Goal: Transaction & Acquisition: Purchase product/service

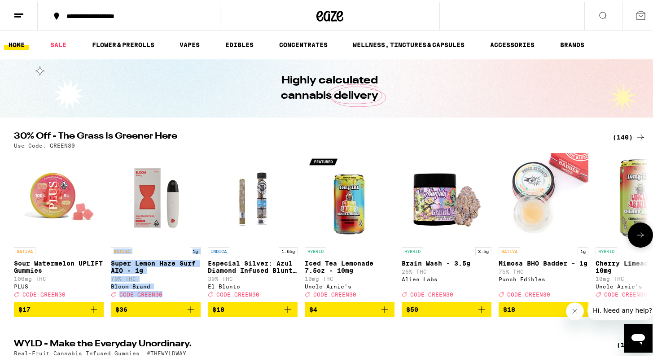
click at [635, 239] on icon at bounding box center [640, 233] width 11 height 11
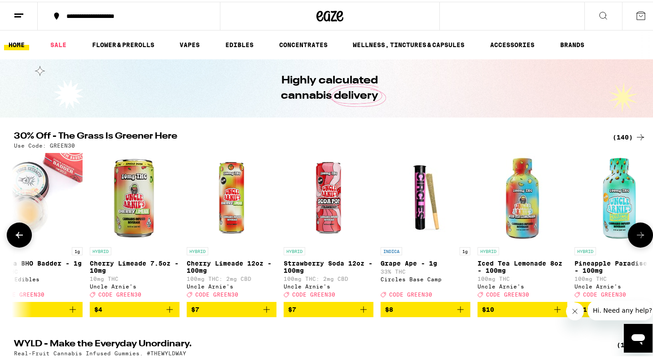
scroll to position [0, 534]
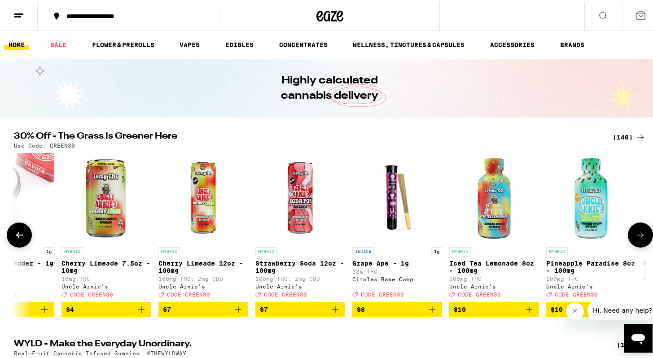
click at [396, 313] on span "$8" at bounding box center [397, 308] width 81 height 11
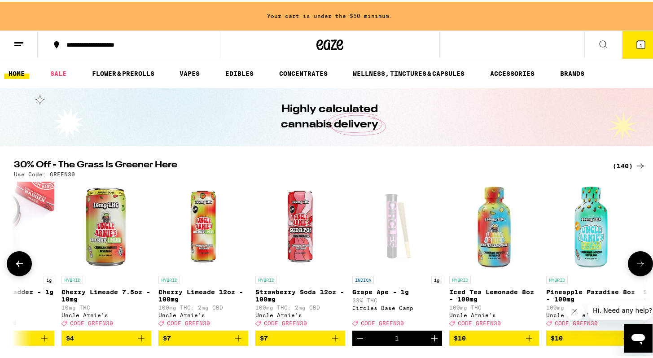
click at [638, 267] on icon at bounding box center [640, 262] width 11 height 11
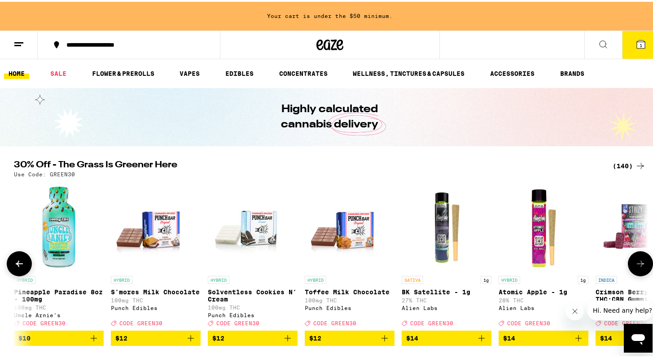
scroll to position [0, 1068]
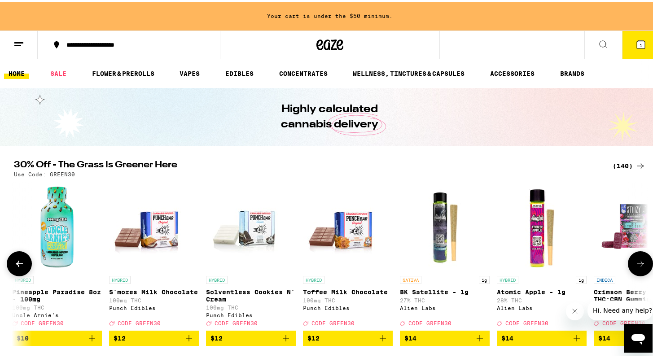
click at [635, 267] on icon at bounding box center [640, 262] width 11 height 11
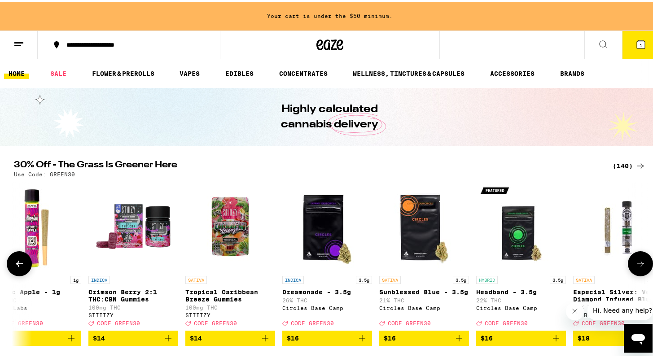
scroll to position [0, 1602]
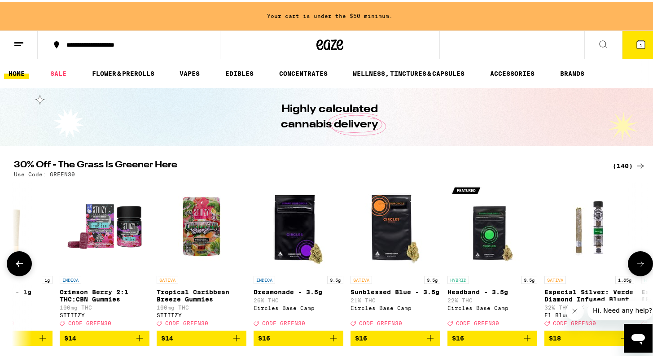
click at [635, 267] on icon at bounding box center [640, 262] width 11 height 11
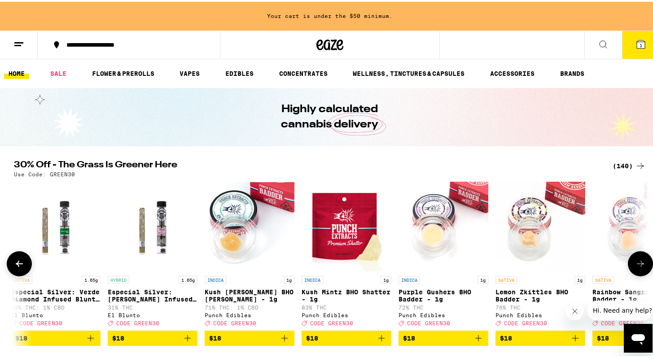
scroll to position [0, 2136]
click at [635, 267] on icon at bounding box center [640, 262] width 11 height 11
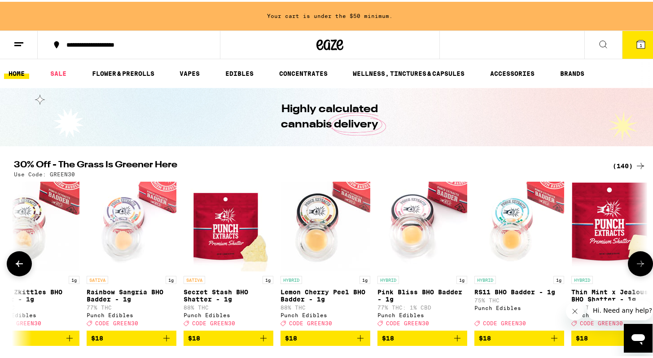
scroll to position [0, 2670]
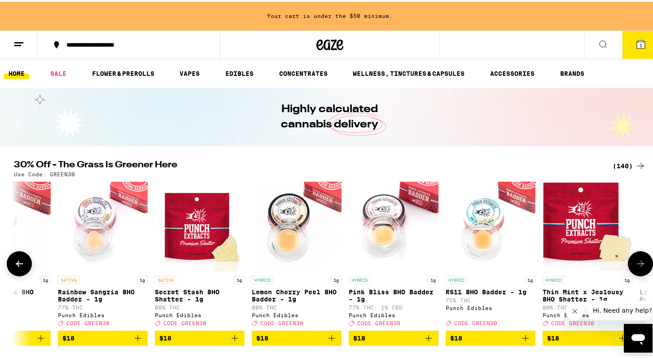
click at [635, 267] on icon at bounding box center [640, 262] width 11 height 11
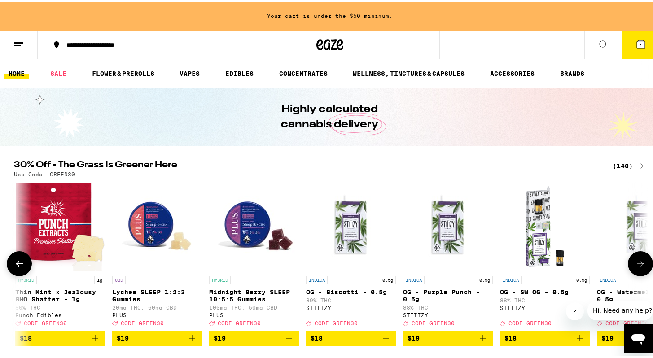
scroll to position [0, 3205]
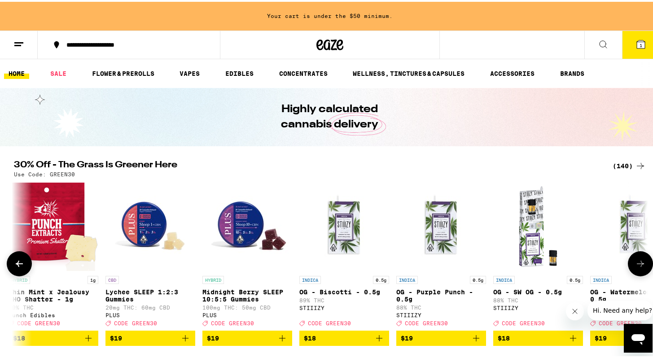
click at [635, 267] on icon at bounding box center [640, 262] width 11 height 11
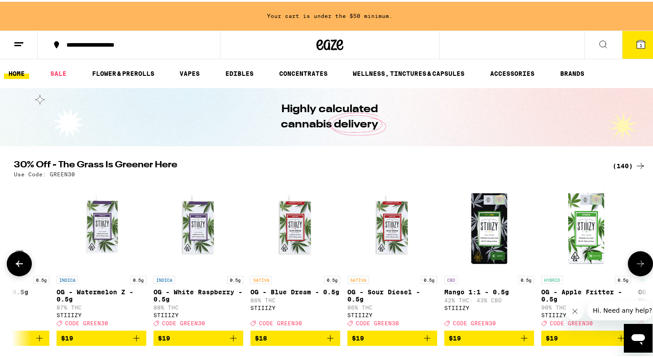
scroll to position [0, 3739]
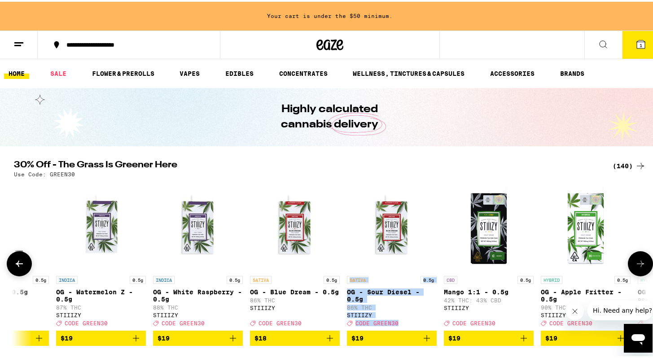
click at [637, 267] on icon at bounding box center [640, 262] width 11 height 11
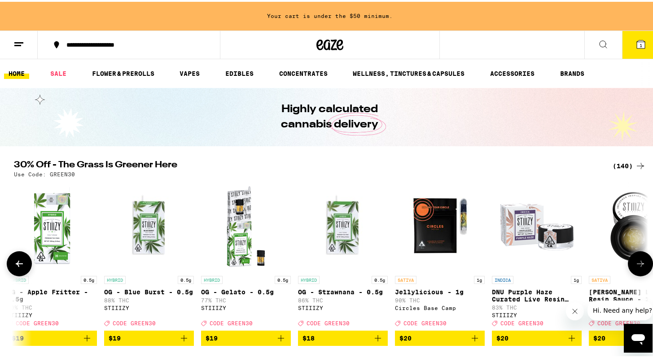
scroll to position [0, 4273]
click at [637, 267] on icon at bounding box center [640, 262] width 11 height 11
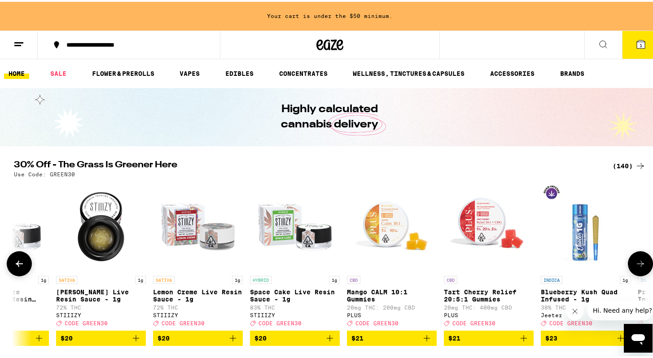
scroll to position [0, 4807]
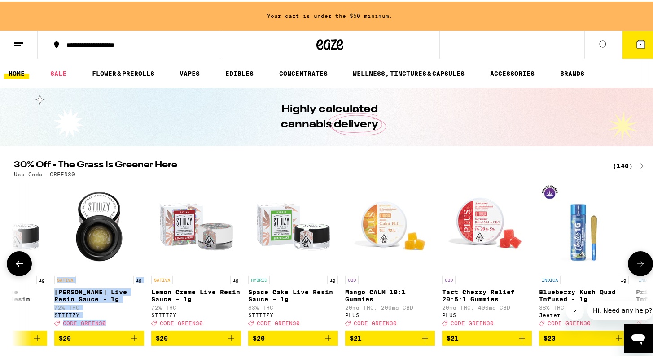
click at [637, 265] on icon at bounding box center [640, 262] width 11 height 11
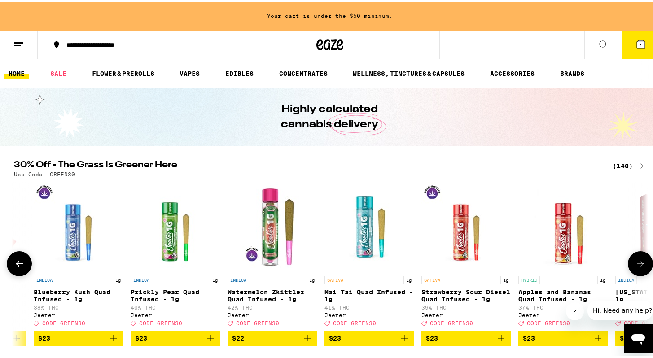
scroll to position [0, 5341]
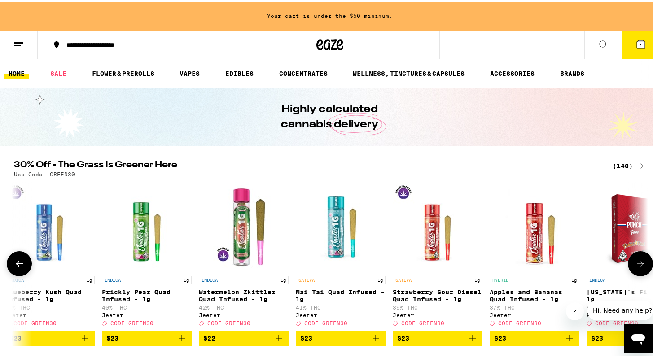
click at [637, 265] on icon at bounding box center [640, 262] width 11 height 11
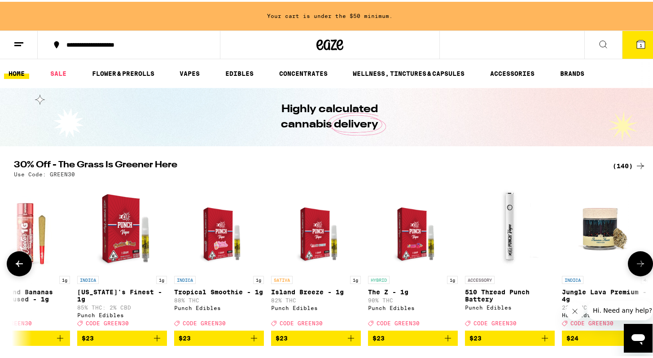
scroll to position [0, 5875]
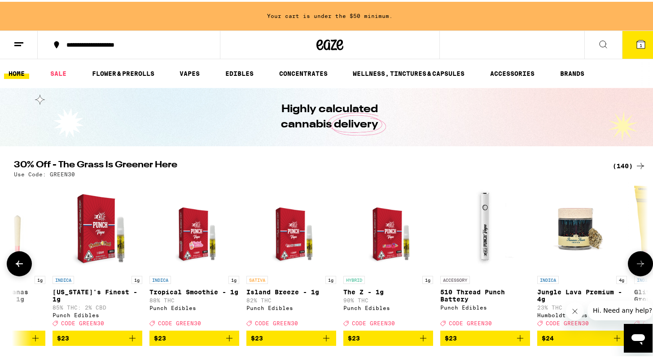
click at [637, 265] on icon at bounding box center [640, 262] width 11 height 11
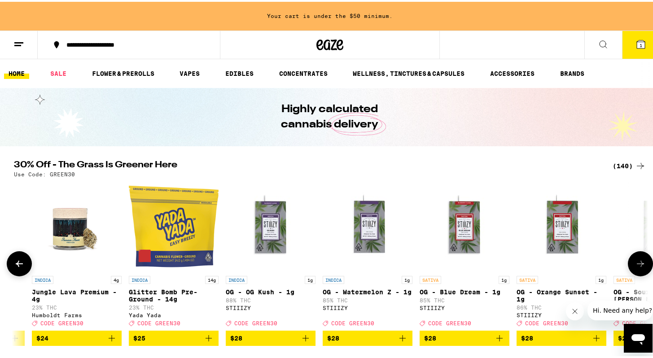
scroll to position [0, 6409]
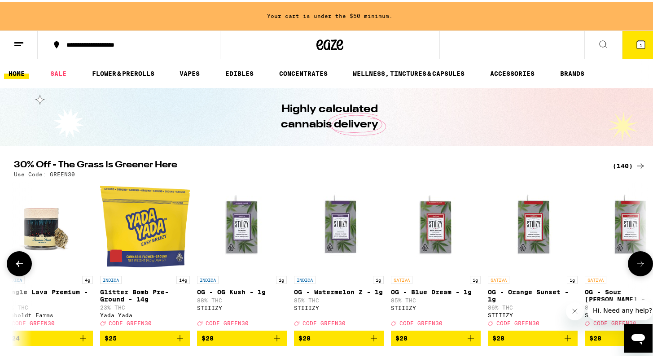
click at [637, 265] on icon at bounding box center [640, 262] width 11 height 11
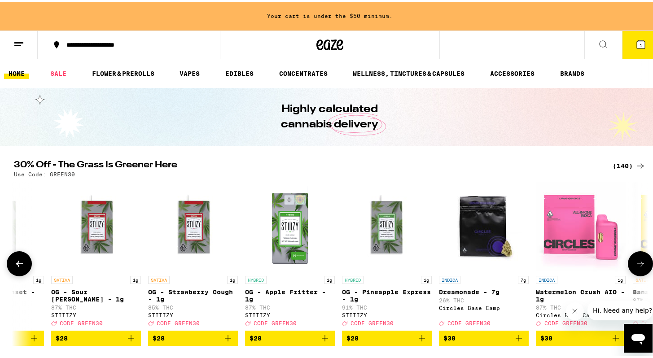
scroll to position [0, 6943]
click at [637, 265] on icon at bounding box center [640, 262] width 11 height 11
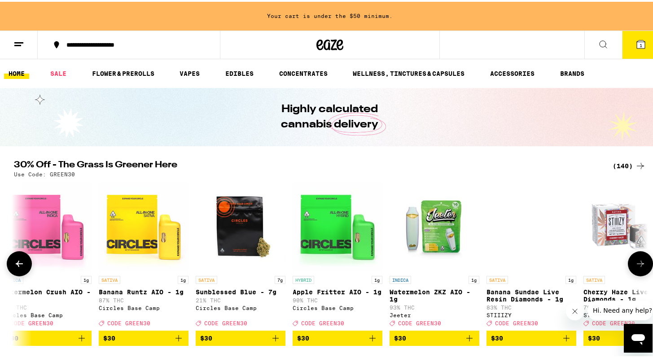
scroll to position [0, 7477]
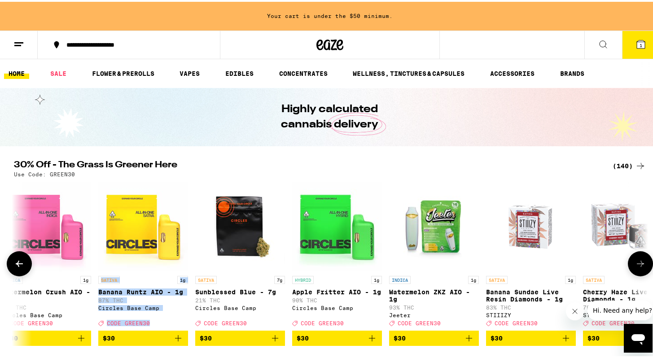
click at [640, 272] on button at bounding box center [640, 262] width 25 height 25
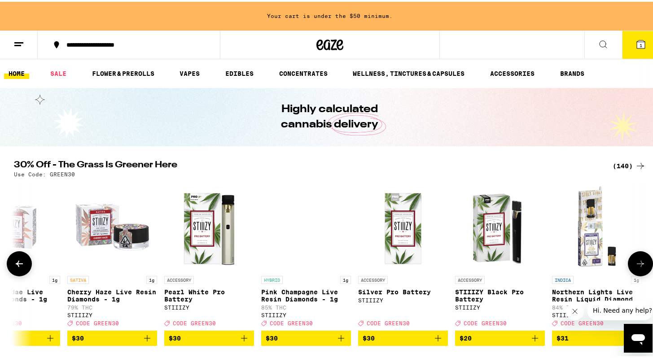
scroll to position [0, 8011]
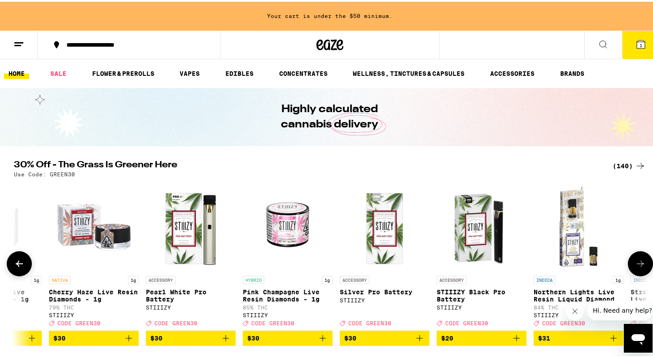
click at [640, 272] on button at bounding box center [640, 262] width 25 height 25
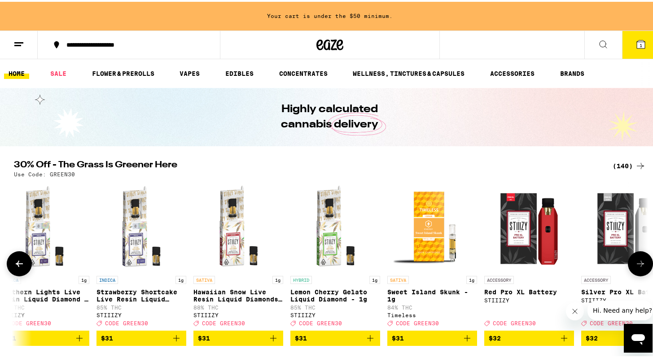
click at [640, 272] on button at bounding box center [640, 262] width 25 height 25
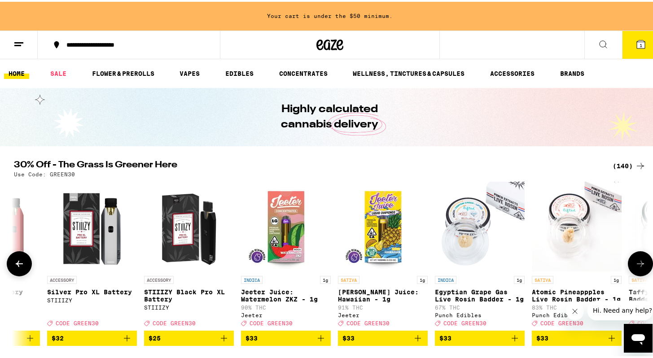
click at [640, 272] on button at bounding box center [640, 262] width 25 height 25
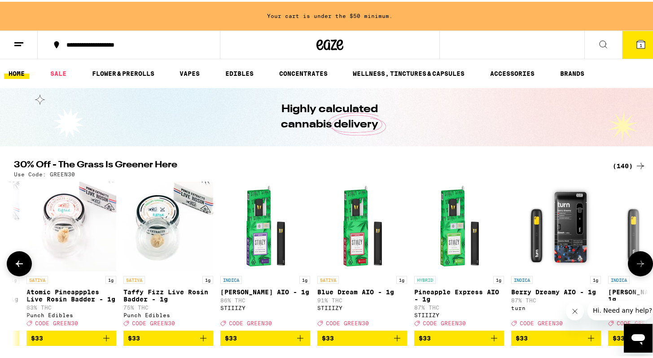
scroll to position [0, 9614]
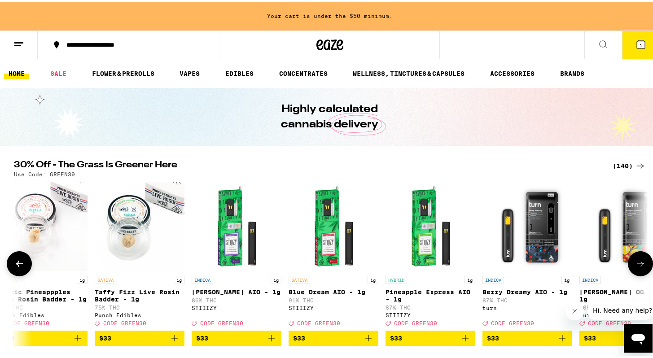
click at [640, 272] on button at bounding box center [640, 262] width 25 height 25
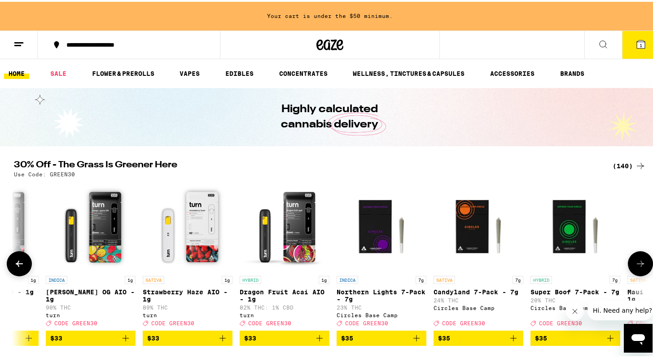
scroll to position [0, 10148]
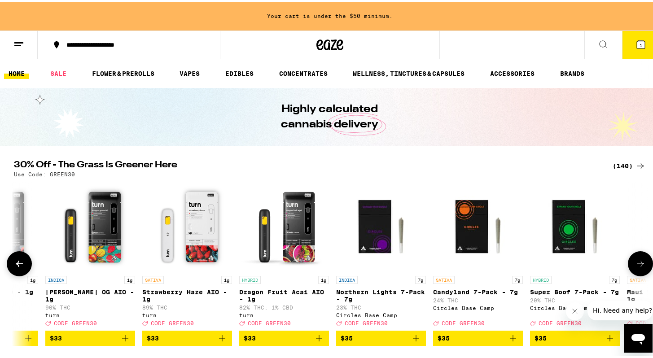
click at [630, 263] on button at bounding box center [640, 262] width 25 height 25
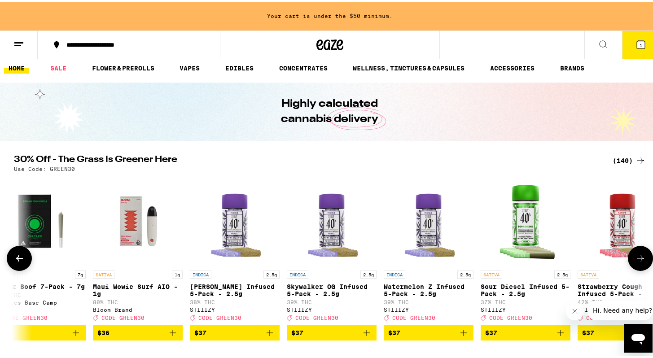
scroll to position [11, 0]
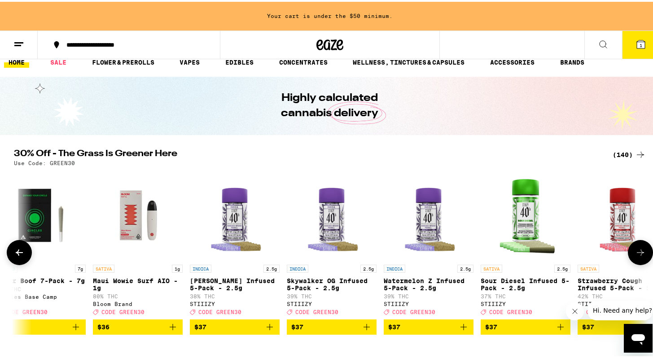
click at [643, 258] on button at bounding box center [640, 250] width 25 height 25
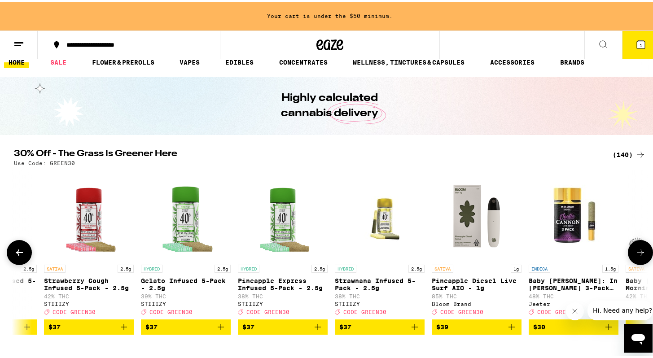
scroll to position [0, 11216]
click at [255, 327] on span "$37" at bounding box center [282, 325] width 81 height 11
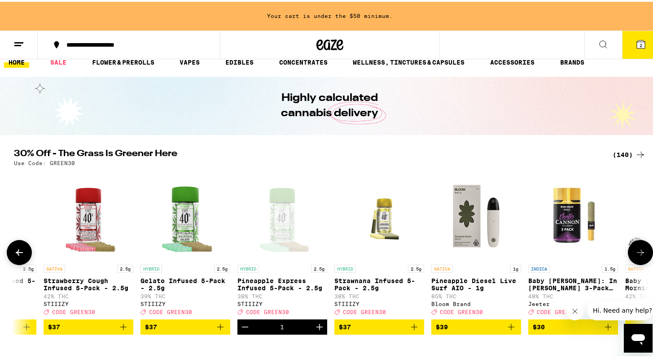
click at [636, 256] on icon at bounding box center [640, 251] width 11 height 11
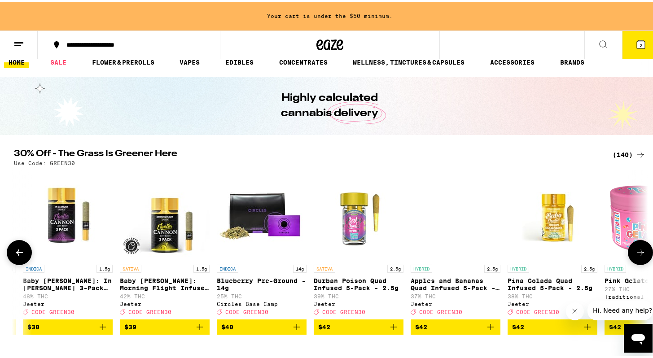
scroll to position [0, 11750]
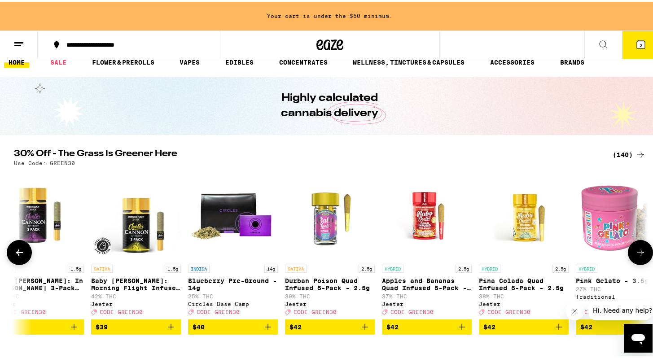
click at [638, 253] on icon at bounding box center [640, 251] width 7 height 6
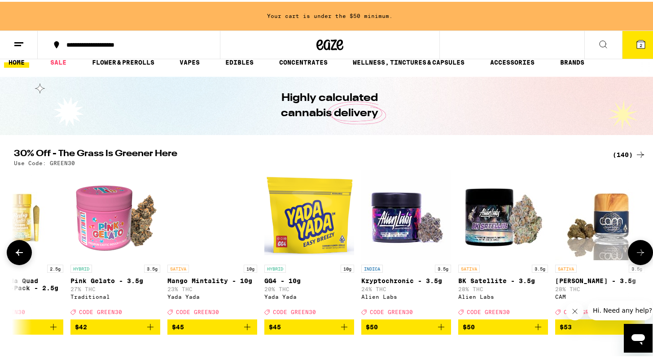
scroll to position [0, 12284]
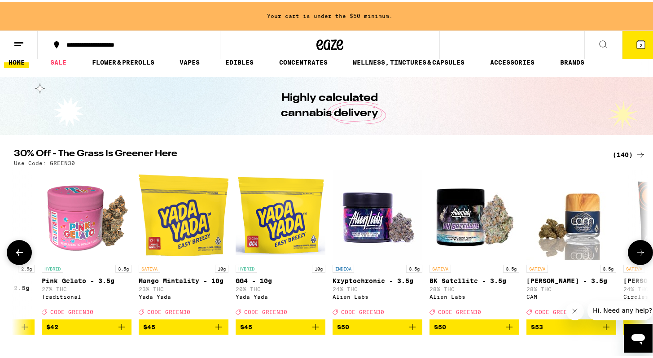
click at [638, 253] on icon at bounding box center [640, 251] width 7 height 6
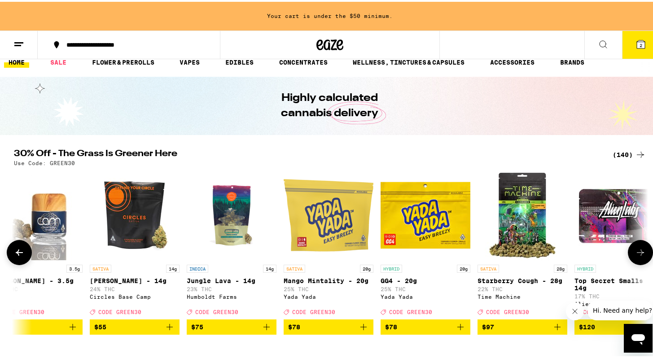
scroll to position [0, 12818]
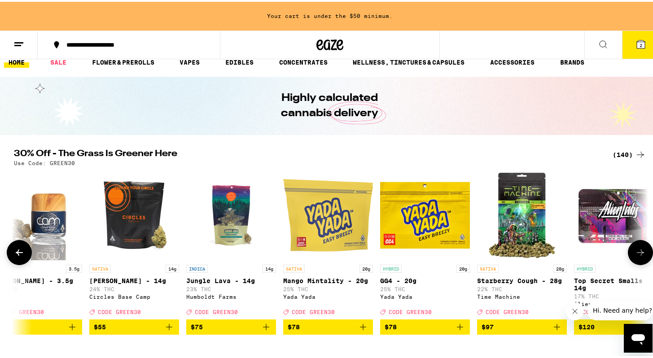
click at [17, 256] on icon at bounding box center [19, 251] width 11 height 11
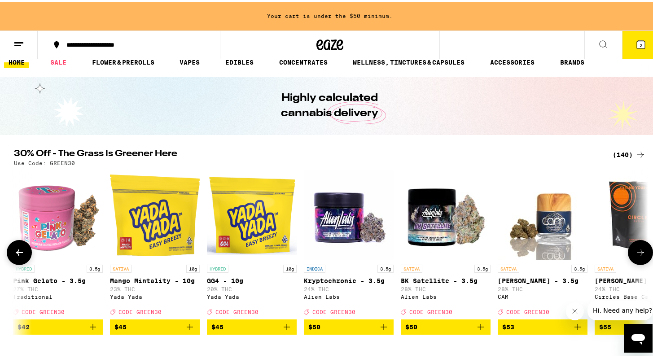
scroll to position [0, 12284]
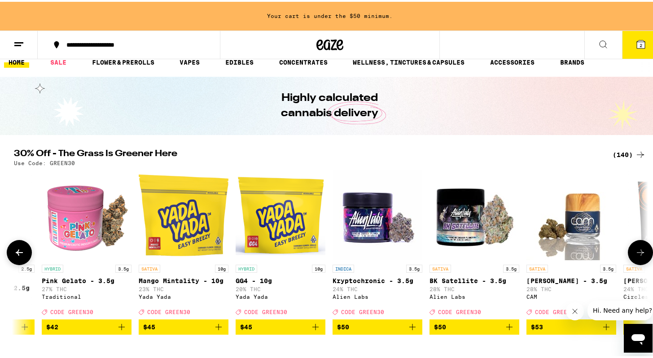
click at [641, 255] on icon at bounding box center [640, 251] width 11 height 11
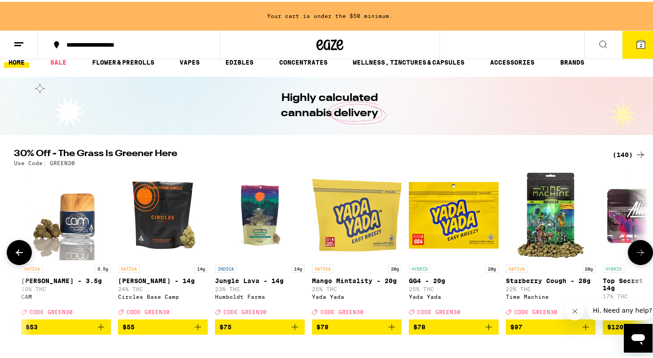
scroll to position [0, 12818]
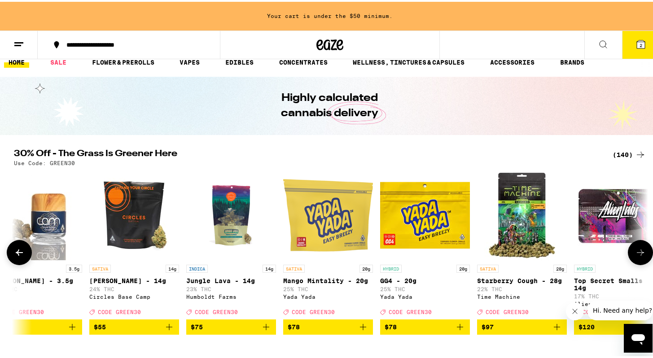
click at [641, 255] on icon at bounding box center [640, 251] width 11 height 11
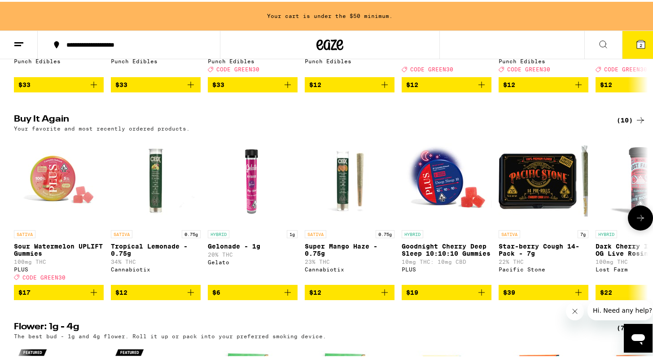
scroll to position [667, 0]
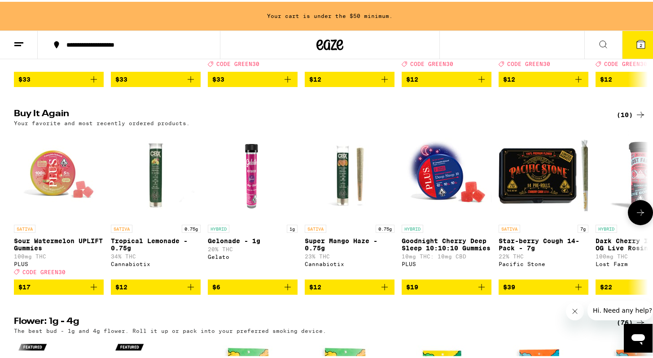
click at [242, 291] on span "$6" at bounding box center [252, 285] width 81 height 11
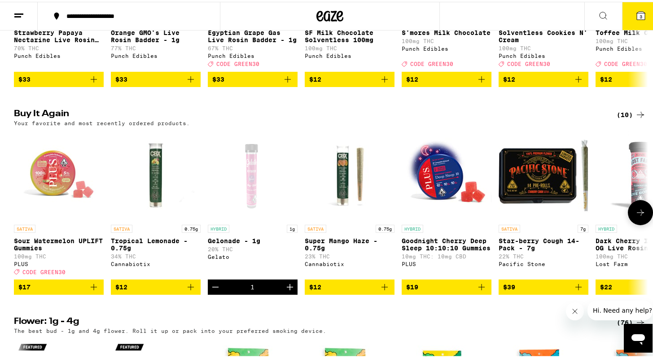
click at [635, 216] on icon at bounding box center [640, 211] width 11 height 11
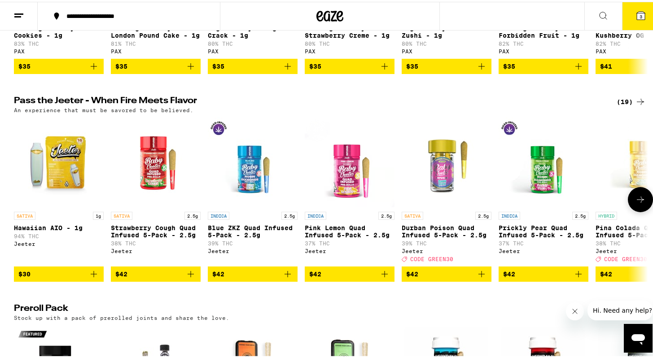
scroll to position [2179, 0]
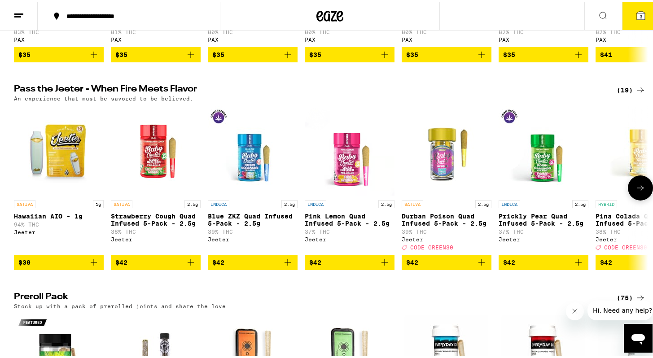
click at [628, 199] on button at bounding box center [640, 186] width 25 height 25
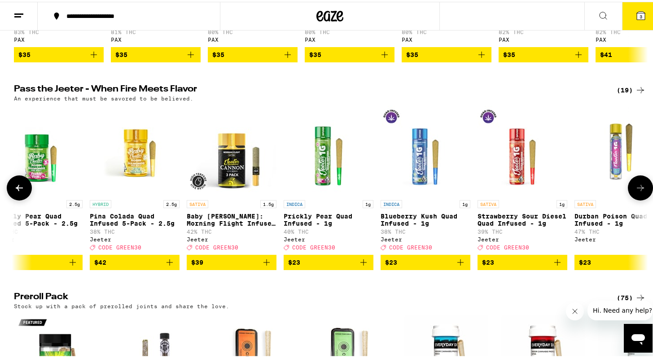
scroll to position [0, 534]
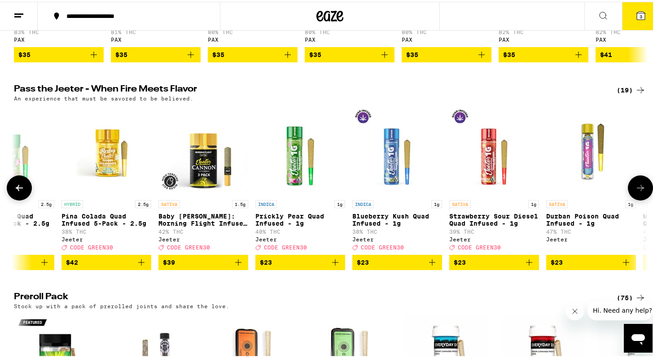
click at [85, 266] on span "$42" at bounding box center [106, 260] width 81 height 11
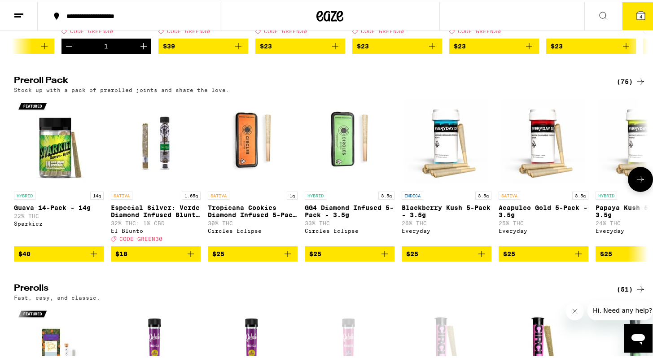
scroll to position [2402, 0]
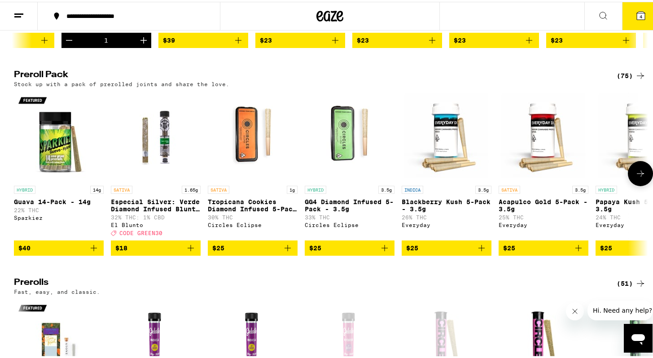
click at [637, 177] on icon at bounding box center [640, 172] width 11 height 11
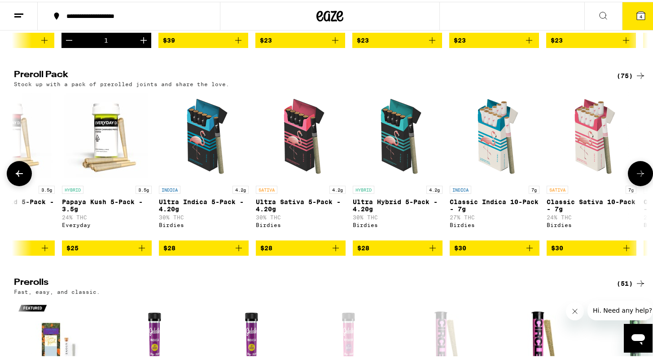
scroll to position [0, 534]
click at [101, 252] on span "$25" at bounding box center [106, 246] width 81 height 11
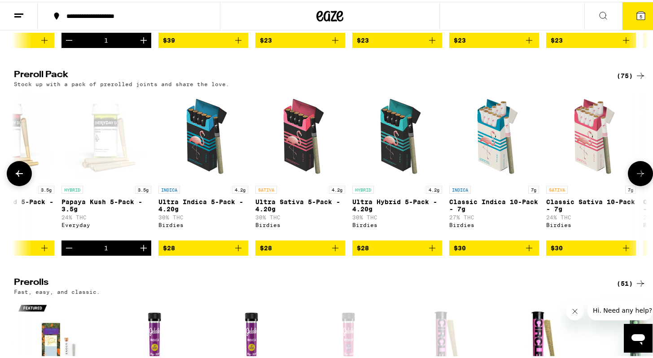
click at [365, 252] on span "$28" at bounding box center [397, 246] width 81 height 11
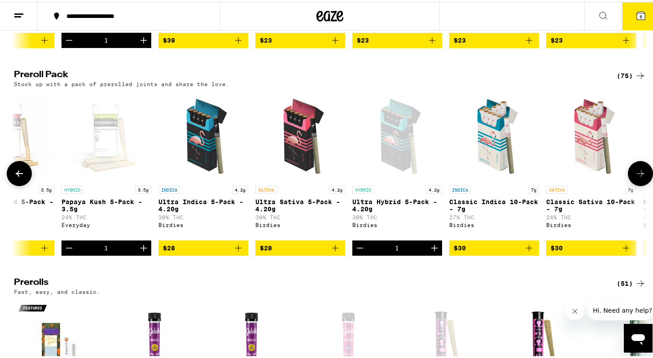
click at [635, 177] on icon at bounding box center [640, 172] width 11 height 11
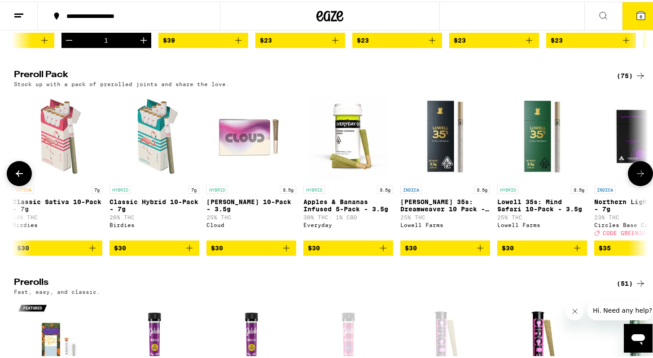
scroll to position [0, 1068]
click at [635, 177] on icon at bounding box center [640, 172] width 11 height 11
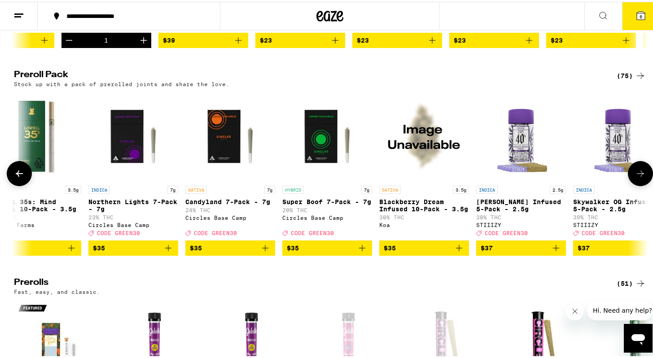
scroll to position [0, 1602]
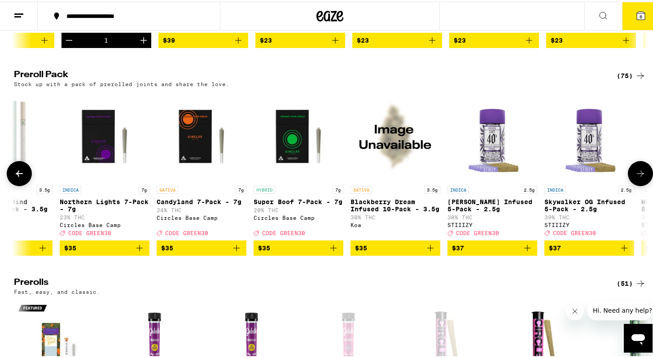
click at [270, 252] on span "$35" at bounding box center [298, 246] width 81 height 11
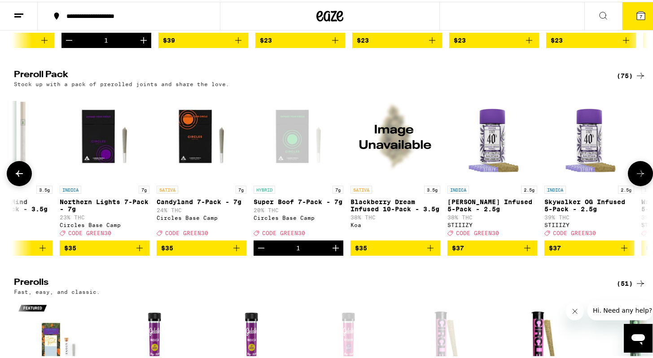
click at [635, 177] on icon at bounding box center [640, 172] width 11 height 11
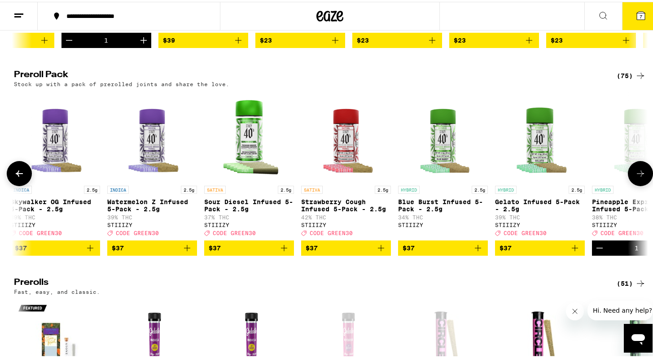
click at [635, 177] on icon at bounding box center [640, 172] width 11 height 11
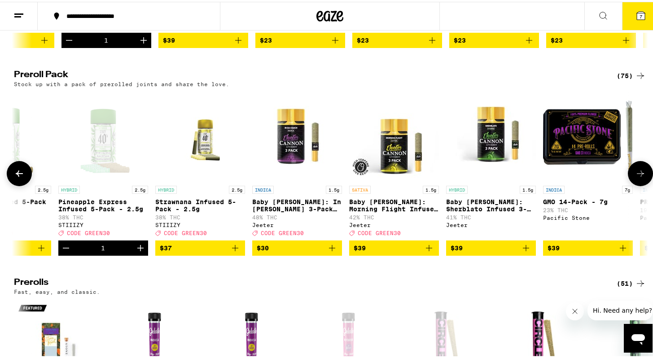
scroll to position [0, 2670]
click at [635, 177] on icon at bounding box center [640, 172] width 11 height 11
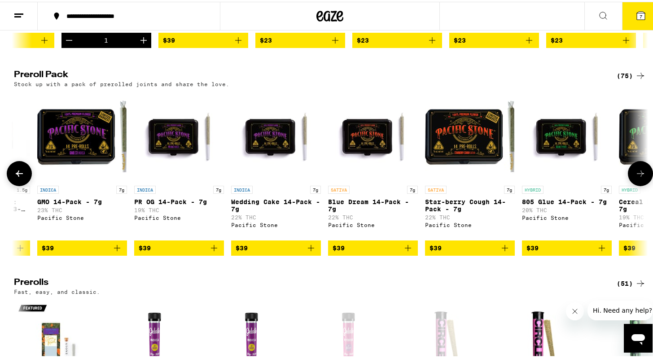
scroll to position [0, 3205]
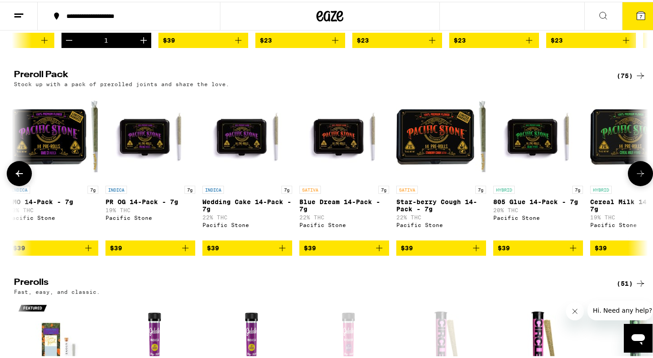
click at [635, 177] on icon at bounding box center [640, 172] width 11 height 11
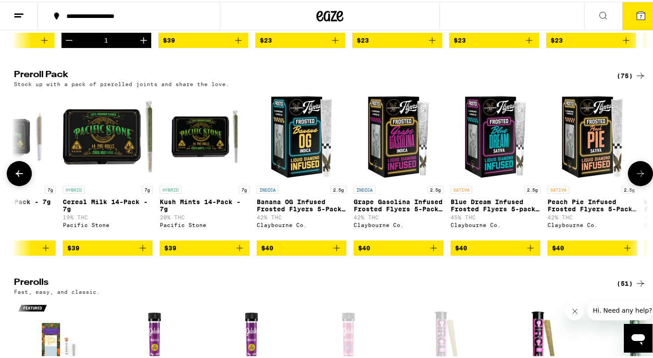
scroll to position [0, 3739]
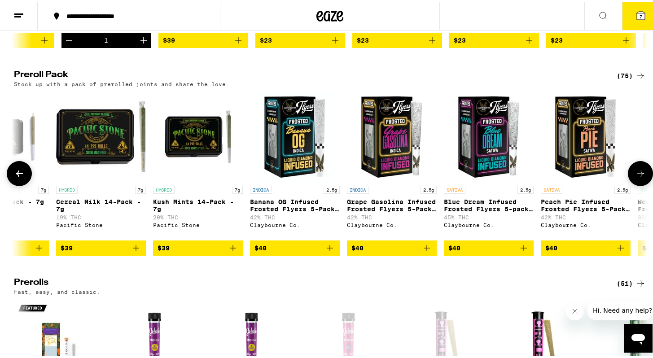
click at [635, 177] on icon at bounding box center [640, 172] width 11 height 11
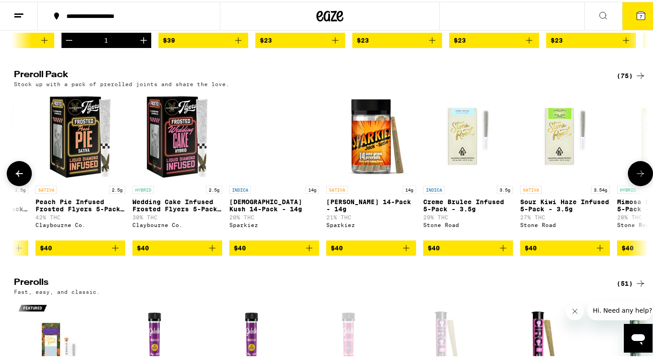
scroll to position [0, 4273]
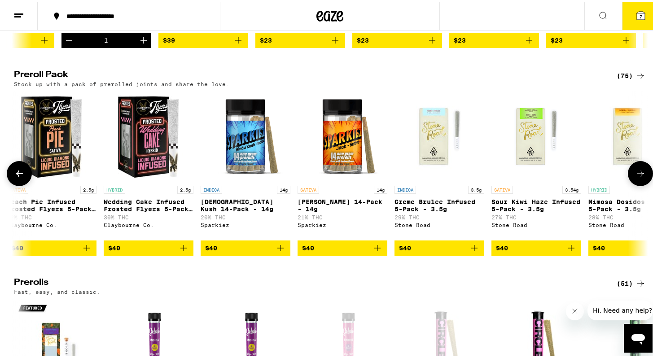
click at [635, 177] on icon at bounding box center [640, 172] width 11 height 11
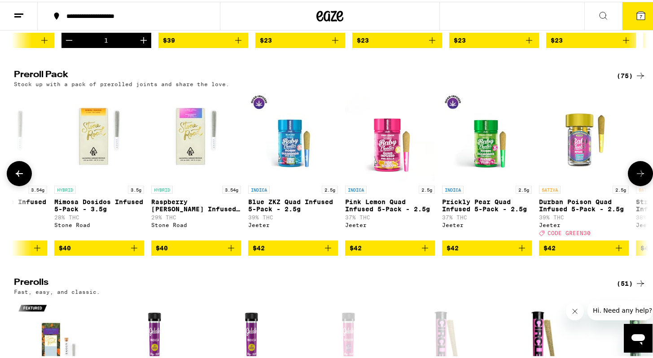
click at [635, 177] on icon at bounding box center [640, 172] width 11 height 11
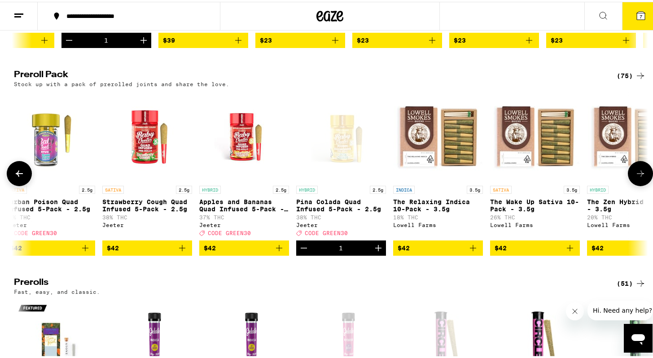
scroll to position [0, 5341]
click at [636, 177] on icon at bounding box center [640, 172] width 11 height 11
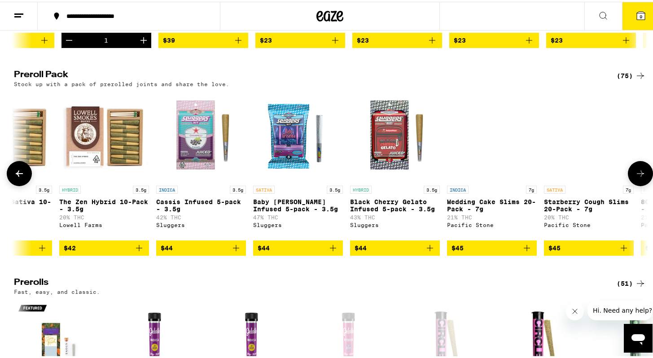
scroll to position [0, 5875]
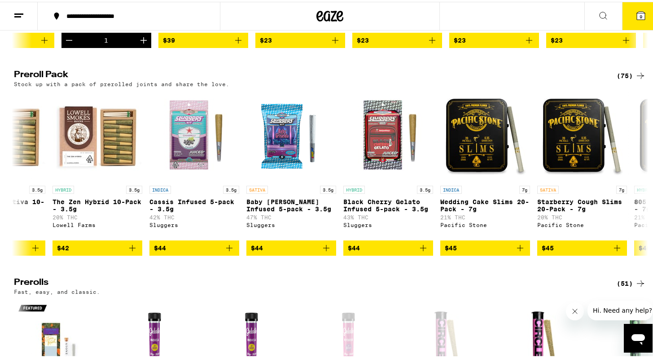
click at [631, 8] on button "9" at bounding box center [641, 14] width 38 height 28
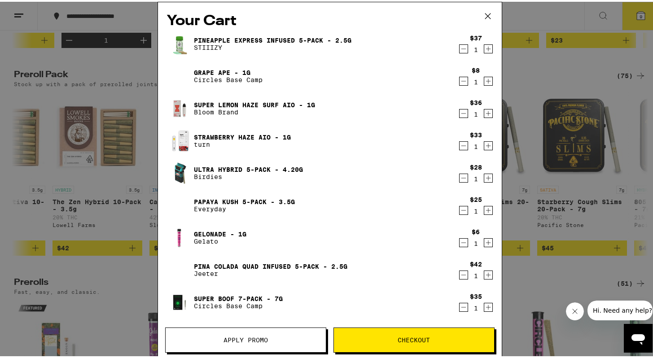
scroll to position [2310, 0]
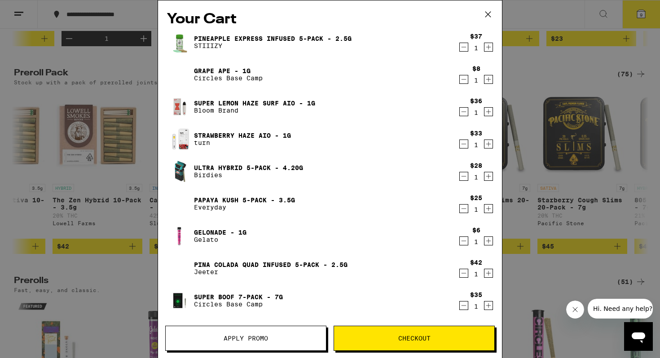
click at [254, 338] on span "Apply Promo" at bounding box center [246, 338] width 44 height 6
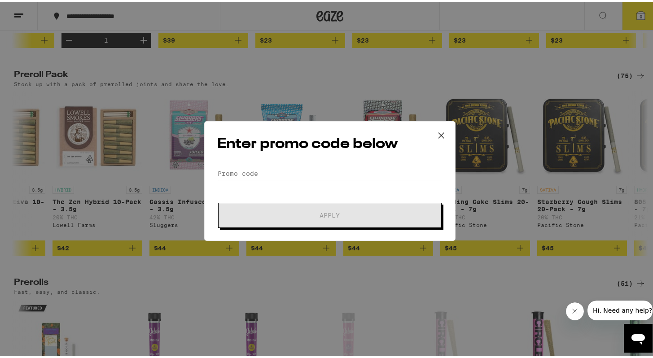
scroll to position [2402, 0]
click at [281, 170] on input "Promo Code" at bounding box center [329, 171] width 225 height 13
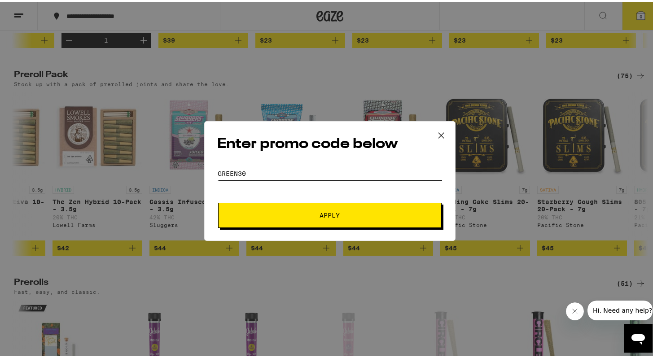
type input "GREEN30"
click at [281, 210] on span "Apply" at bounding box center [330, 213] width 162 height 6
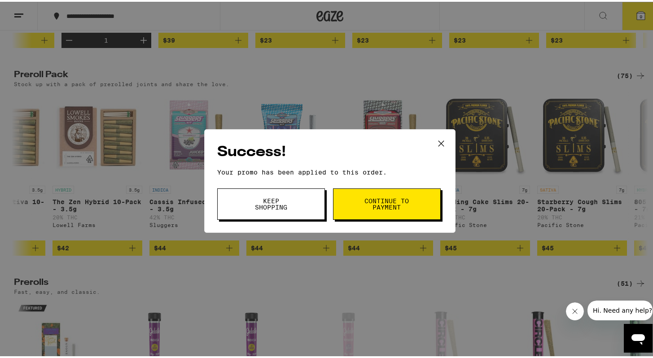
click at [264, 202] on span "Keep Shopping" at bounding box center [271, 202] width 46 height 13
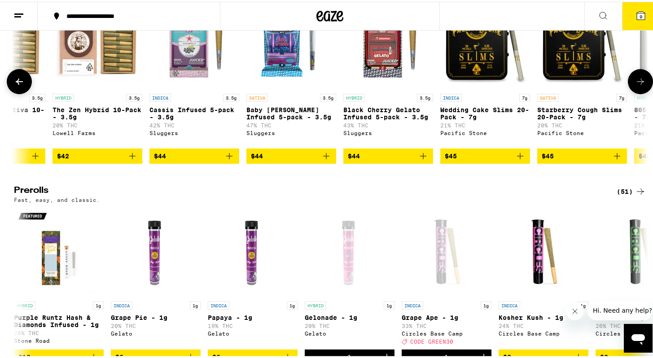
scroll to position [2402, 0]
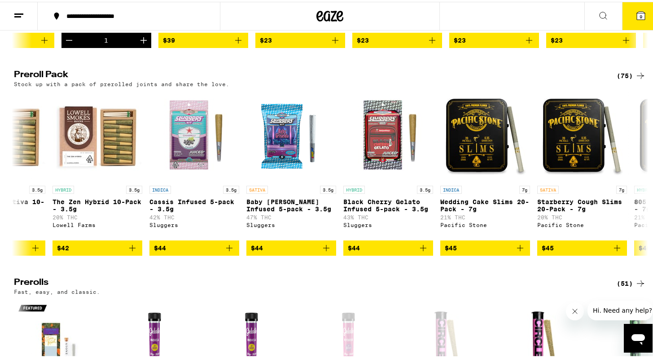
click at [635, 4] on button "9" at bounding box center [641, 14] width 38 height 28
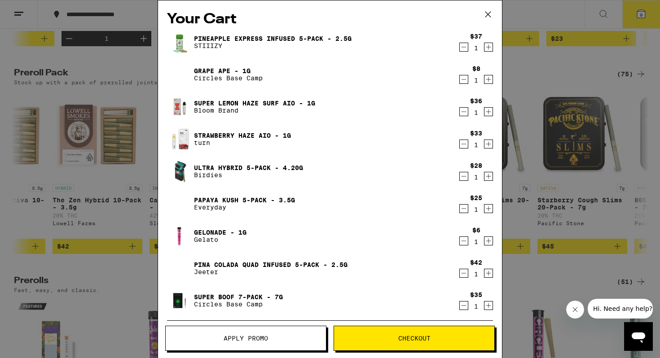
click at [461, 47] on button "Decrement" at bounding box center [463, 47] width 9 height 9
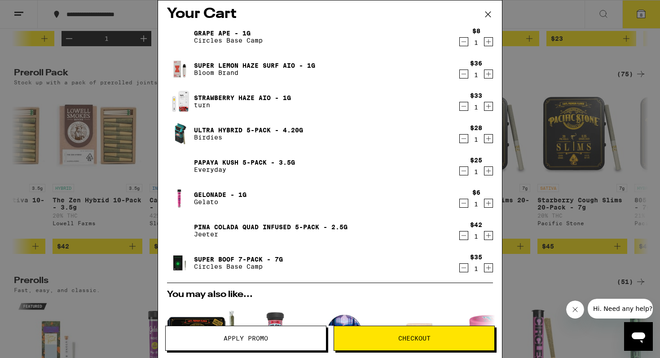
scroll to position [11, 0]
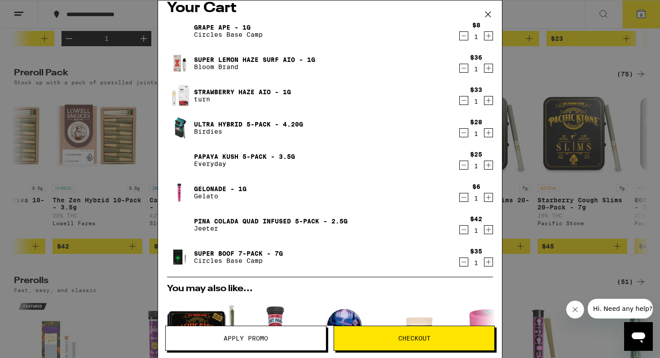
click at [460, 231] on icon "Decrement" at bounding box center [464, 229] width 8 height 11
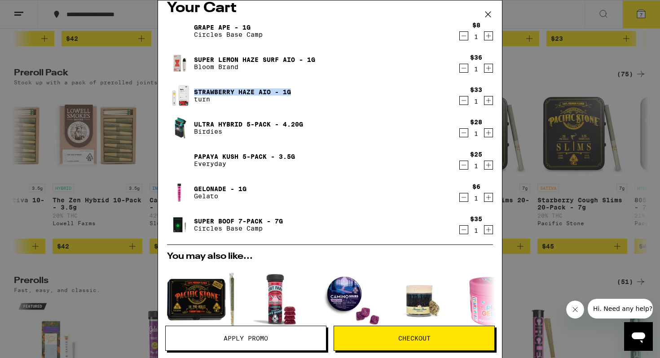
click at [460, 70] on icon "Decrement" at bounding box center [464, 68] width 8 height 11
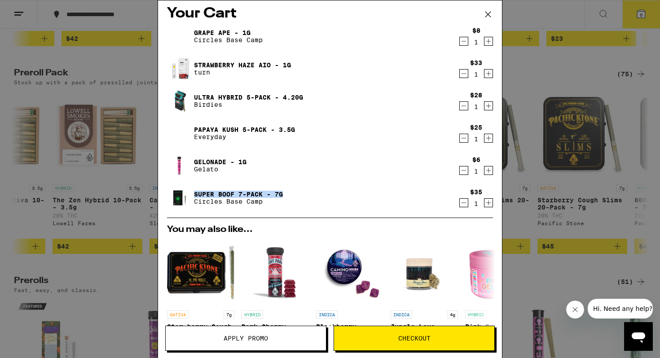
scroll to position [0, 0]
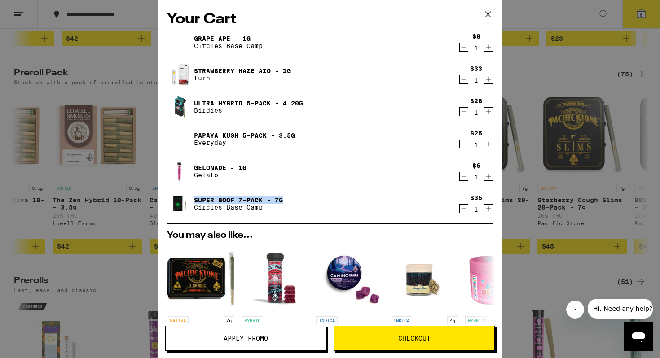
click at [460, 145] on icon "Decrement" at bounding box center [464, 144] width 8 height 11
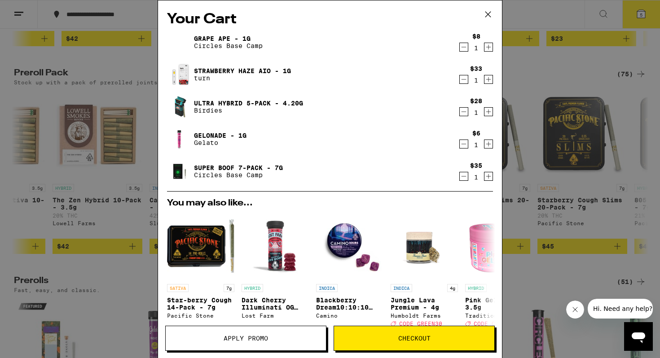
click at [460, 113] on icon "Decrement" at bounding box center [464, 111] width 8 height 11
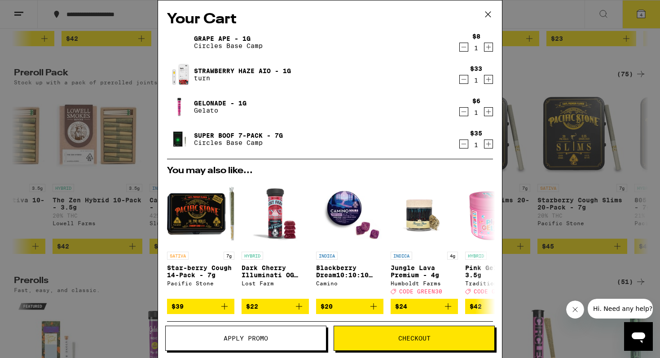
click at [460, 48] on icon "Decrement" at bounding box center [464, 47] width 8 height 11
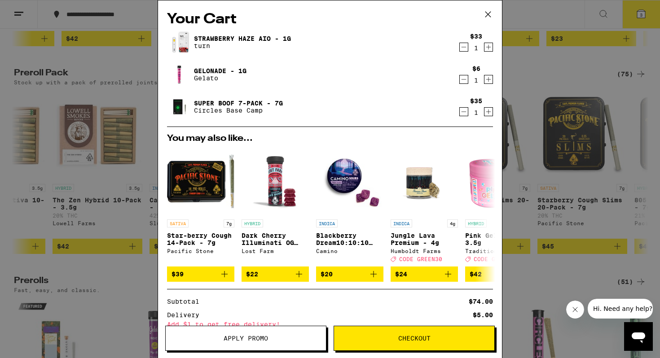
scroll to position [103, 0]
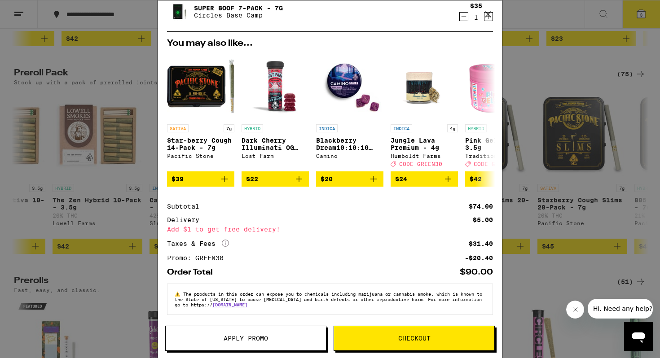
click at [419, 346] on button "Checkout" at bounding box center [413, 338] width 161 height 25
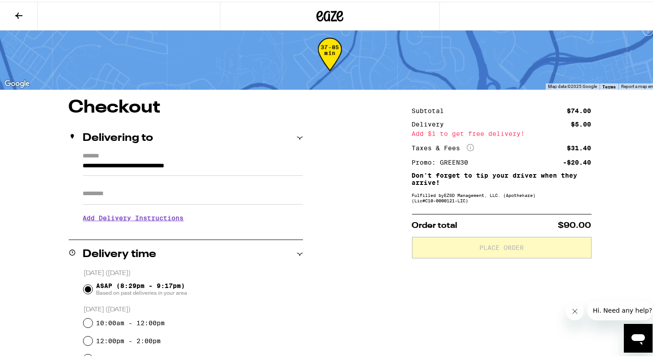
scroll to position [18, 0]
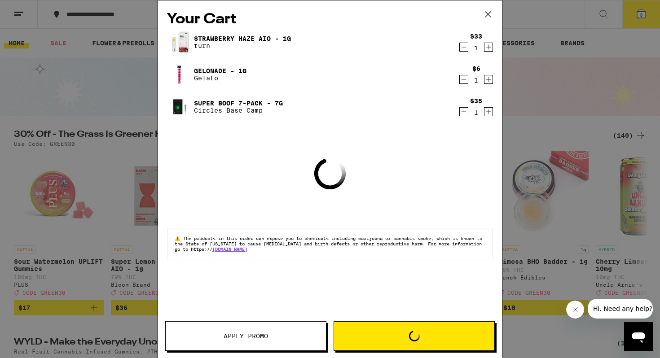
click at [543, 147] on div "Your Cart Strawberry Haze AIO - 1g turn $33 1 Gelonade - 1g Gelato $6 1 Super B…" at bounding box center [330, 179] width 660 height 358
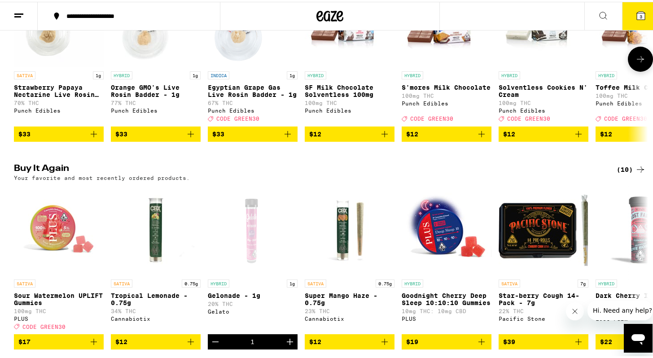
scroll to position [628, 0]
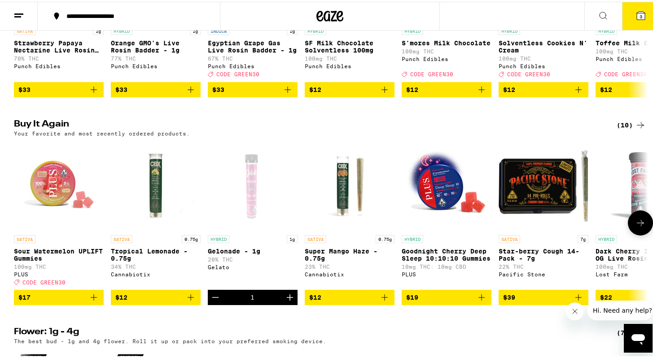
click at [635, 227] on icon at bounding box center [640, 221] width 11 height 11
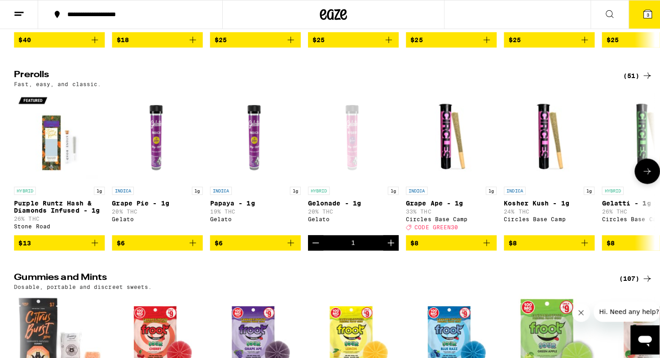
scroll to position [2628, 0]
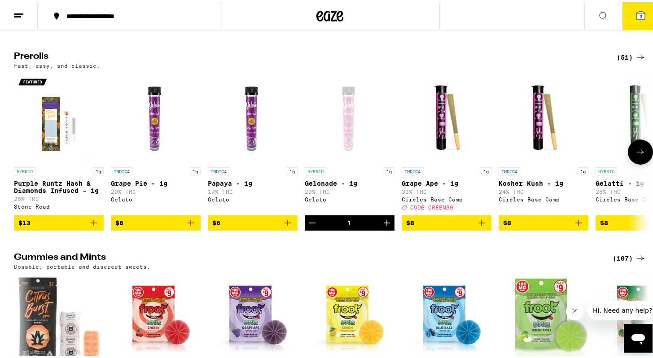
click at [419, 227] on span "$8" at bounding box center [446, 221] width 81 height 11
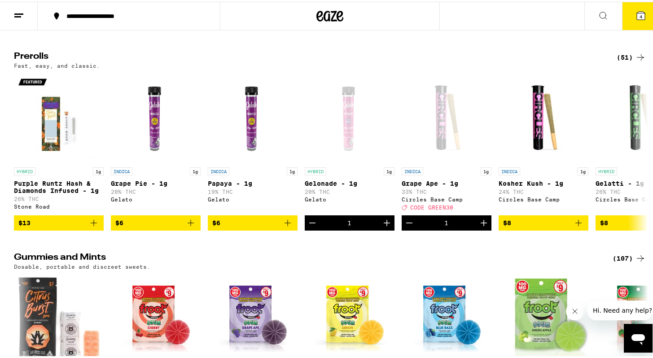
click at [636, 15] on icon at bounding box center [641, 14] width 11 height 11
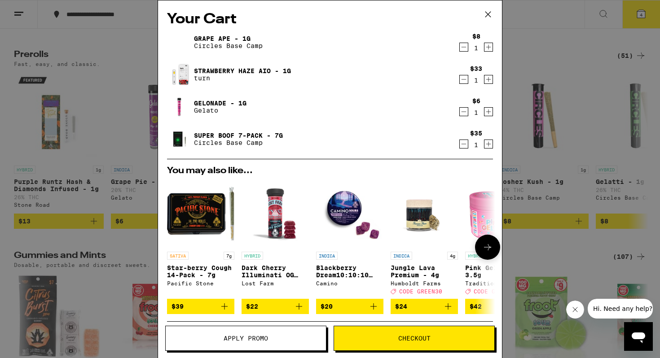
scroll to position [136, 0]
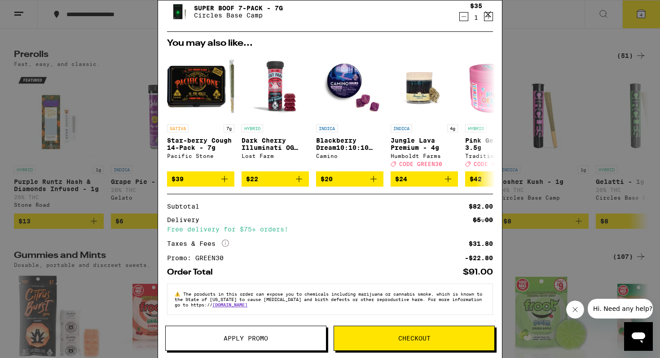
click at [376, 344] on button "Checkout" at bounding box center [413, 338] width 161 height 25
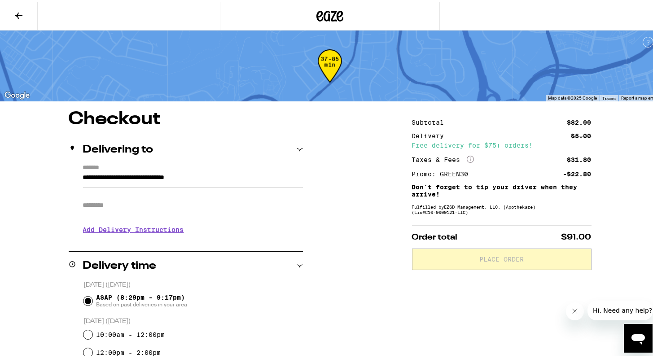
scroll to position [238, 0]
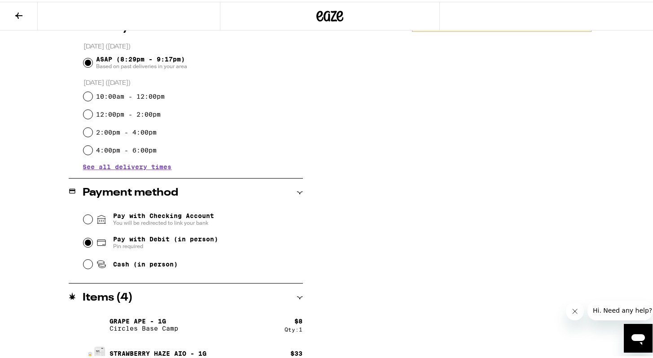
click at [86, 244] on input "Pay with Debit (in person) Pin required" at bounding box center [87, 241] width 9 height 9
radio input "true"
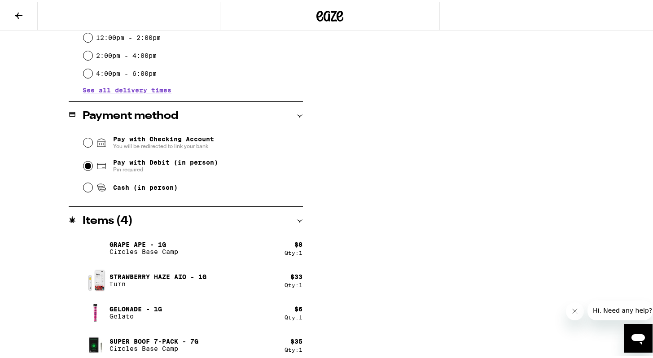
scroll to position [52, 0]
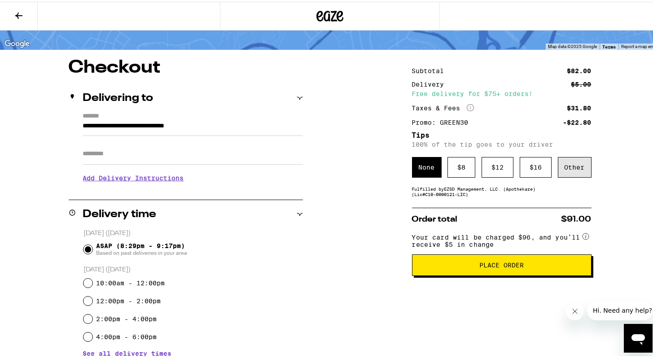
click at [577, 167] on div "Other" at bounding box center [575, 165] width 34 height 21
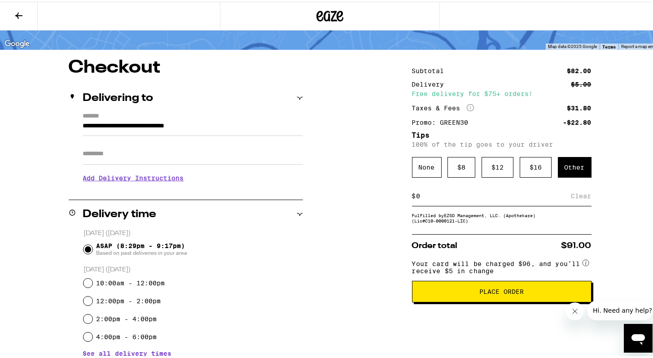
click at [412, 202] on div "$" at bounding box center [414, 194] width 4 height 20
click at [442, 197] on input at bounding box center [493, 194] width 155 height 8
type input "15"
click at [352, 237] on div "**********" at bounding box center [330, 342] width 646 height 570
click at [493, 293] on span "Place Order" at bounding box center [501, 290] width 44 height 6
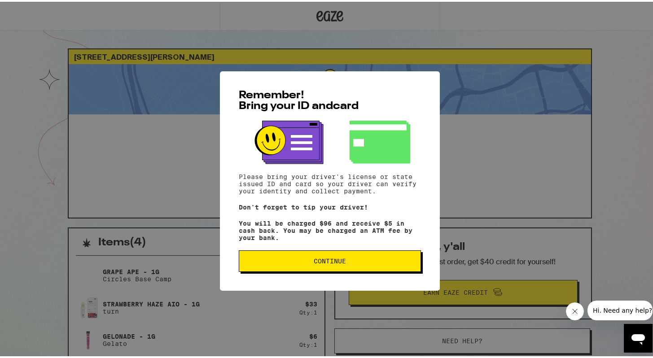
click at [338, 263] on span "Continue" at bounding box center [330, 259] width 32 height 6
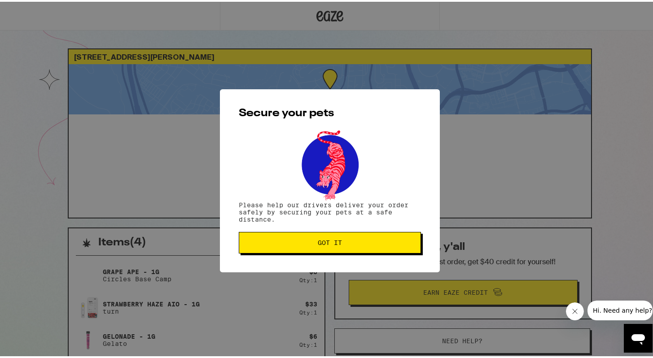
click at [343, 237] on button "Got it" at bounding box center [330, 241] width 182 height 22
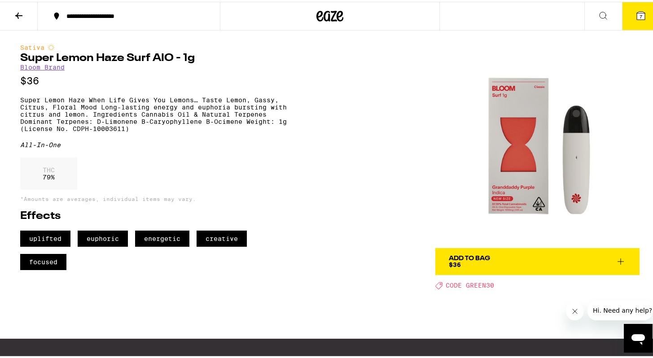
click at [528, 250] on button "Add To Bag $36" at bounding box center [537, 259] width 204 height 27
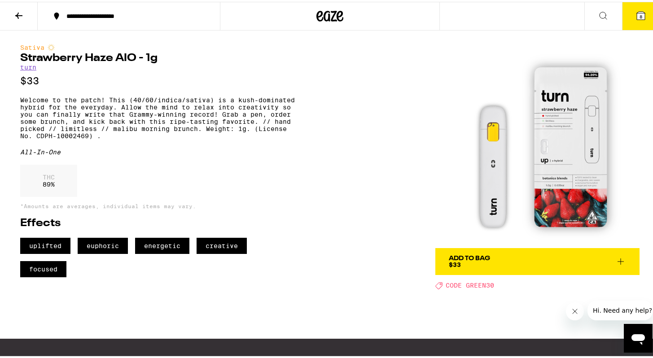
click at [483, 256] on div "Add To Bag" at bounding box center [469, 257] width 41 height 6
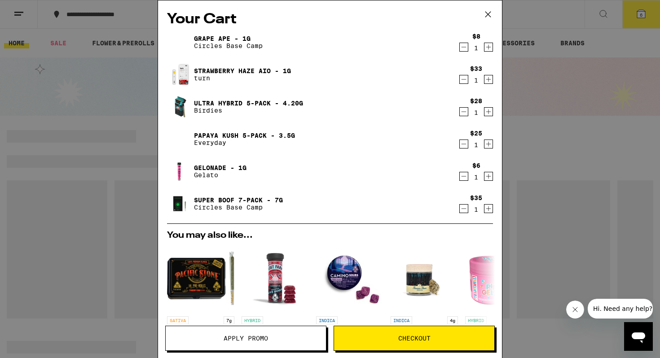
click at [489, 13] on icon at bounding box center [487, 14] width 5 height 5
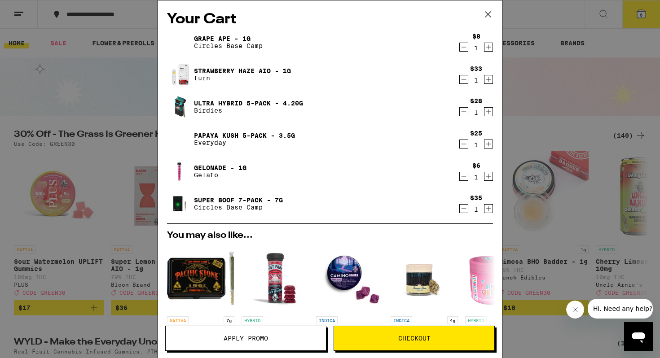
click at [489, 14] on icon at bounding box center [487, 14] width 13 height 13
